Goal: Task Accomplishment & Management: Complete application form

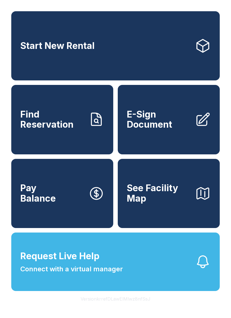
click at [146, 130] on span "E-Sign Document" at bounding box center [159, 120] width 64 height 21
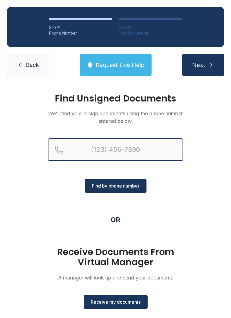
click at [102, 152] on input "Reservation phone number" at bounding box center [115, 150] width 135 height 23
type input "[PHONE_NUMBER]"
click at [203, 65] on button "Next" at bounding box center [203, 65] width 42 height 22
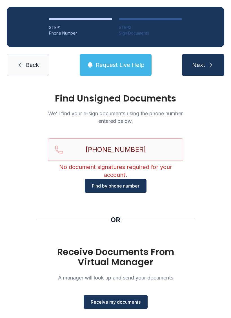
click at [37, 66] on span "Back" at bounding box center [32, 65] width 13 height 8
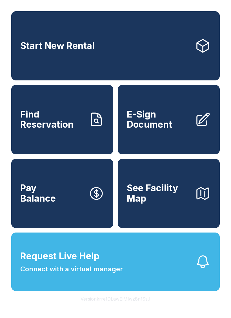
click at [164, 130] on span "E-Sign Document" at bounding box center [159, 120] width 64 height 21
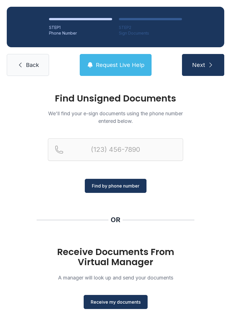
click at [121, 304] on span "Receive my documents" at bounding box center [116, 302] width 50 height 7
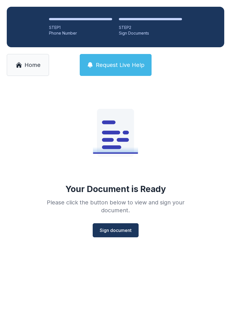
click at [119, 226] on button "Sign document" at bounding box center [116, 231] width 46 height 14
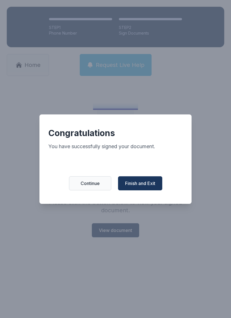
click at [145, 177] on div "Congratulations You have successfully signed your document. Continue Finish and…" at bounding box center [115, 160] width 152 height 90
click at [142, 191] on button "Finish and Exit" at bounding box center [140, 184] width 44 height 14
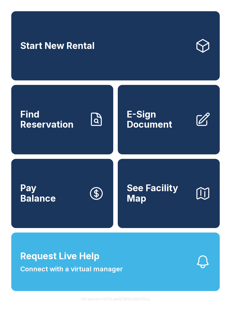
click at [166, 141] on link "E-Sign Document" at bounding box center [169, 119] width 102 height 69
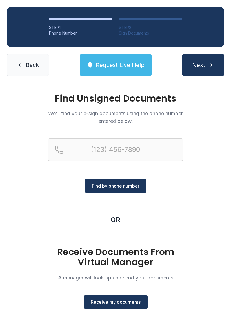
click at [127, 304] on span "Receive my documents" at bounding box center [116, 302] width 50 height 7
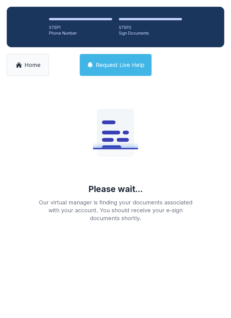
click at [31, 65] on span "Home" at bounding box center [32, 65] width 16 height 8
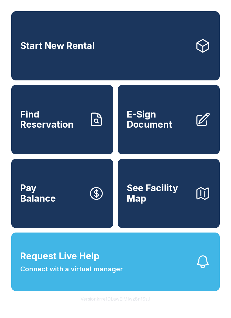
click at [165, 129] on span "E-Sign Document" at bounding box center [159, 120] width 64 height 21
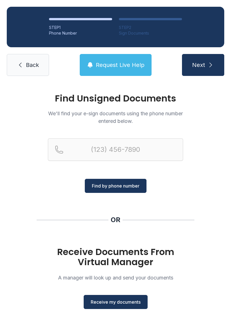
click at [134, 304] on span "Receive my documents" at bounding box center [116, 302] width 50 height 7
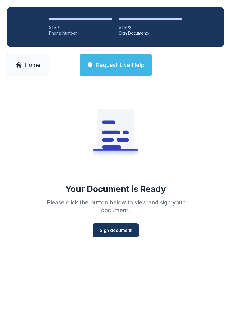
click at [124, 233] on span "Sign document" at bounding box center [116, 230] width 32 height 7
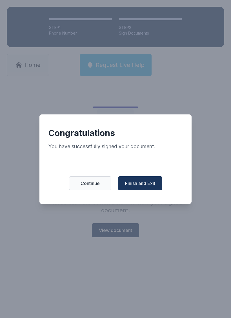
click at [145, 191] on button "Finish and Exit" at bounding box center [140, 184] width 44 height 14
